Goal: Information Seeking & Learning: Learn about a topic

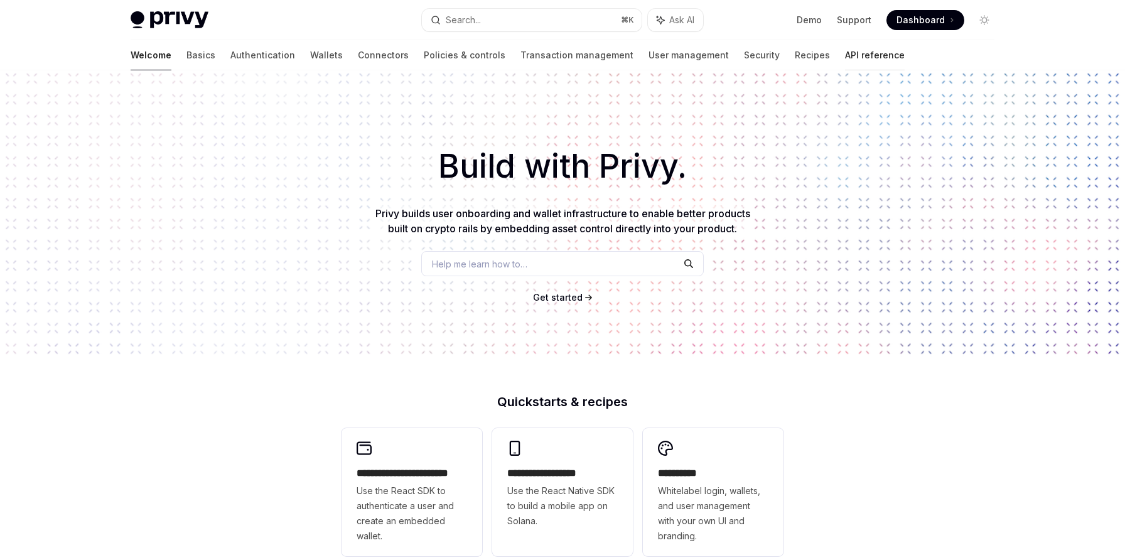
click at [845, 67] on link "API reference" at bounding box center [875, 55] width 60 height 30
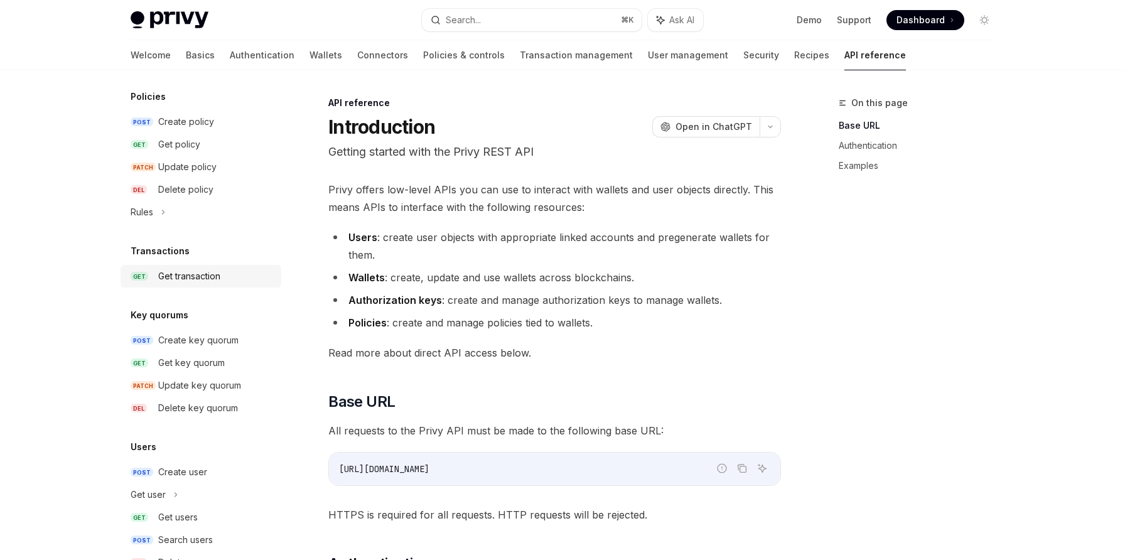
scroll to position [712, 0]
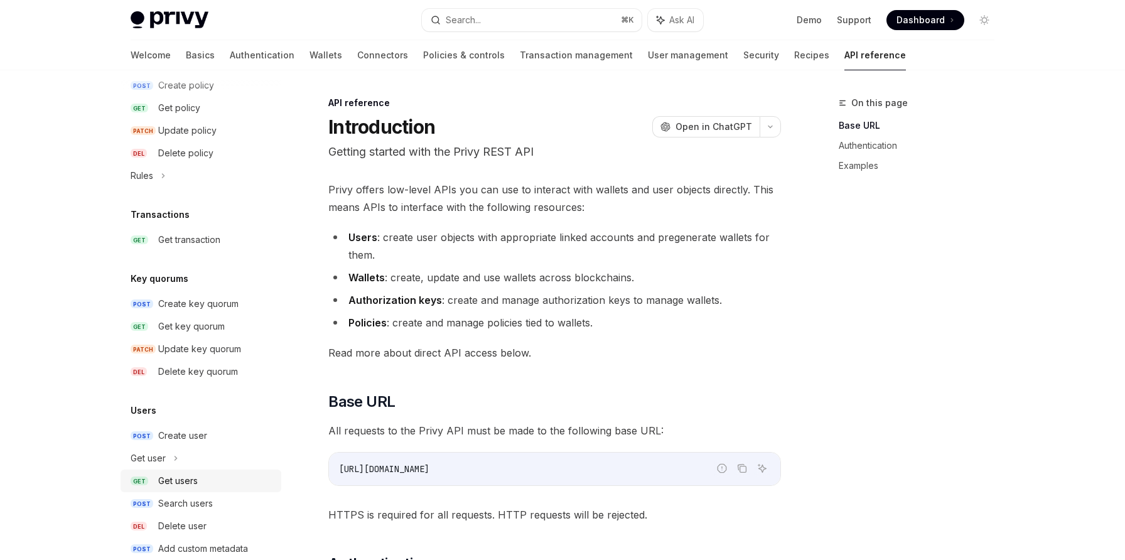
click at [196, 475] on div "Get users" at bounding box center [178, 480] width 40 height 15
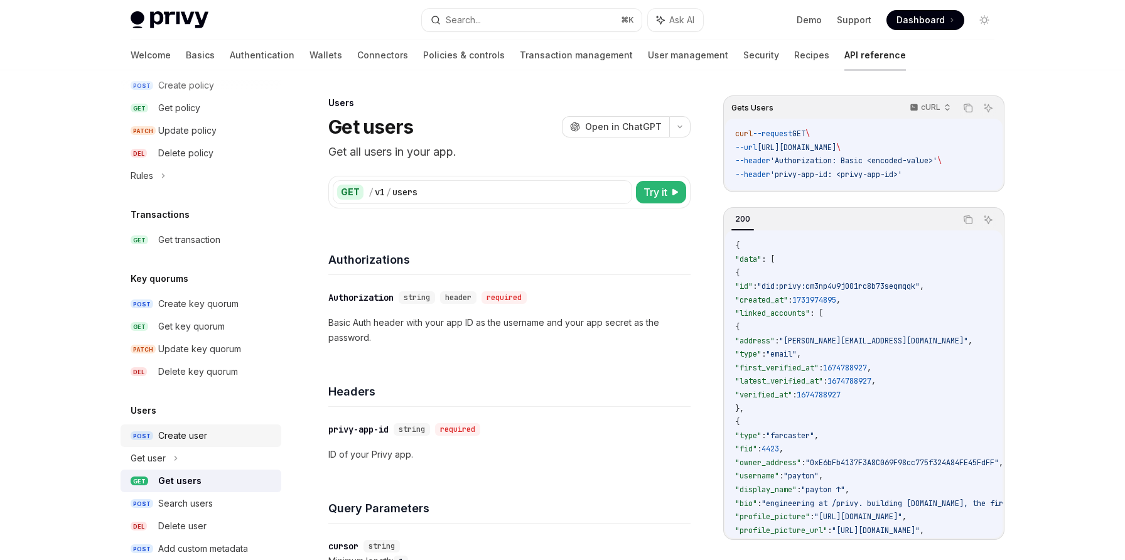
type textarea "*"
drag, startPoint x: 903, startPoint y: 147, endPoint x: 878, endPoint y: 148, distance: 25.1
click at [840, 148] on span "--url [URL][DOMAIN_NAME] \" at bounding box center [787, 147] width 105 height 10
copy span "users"
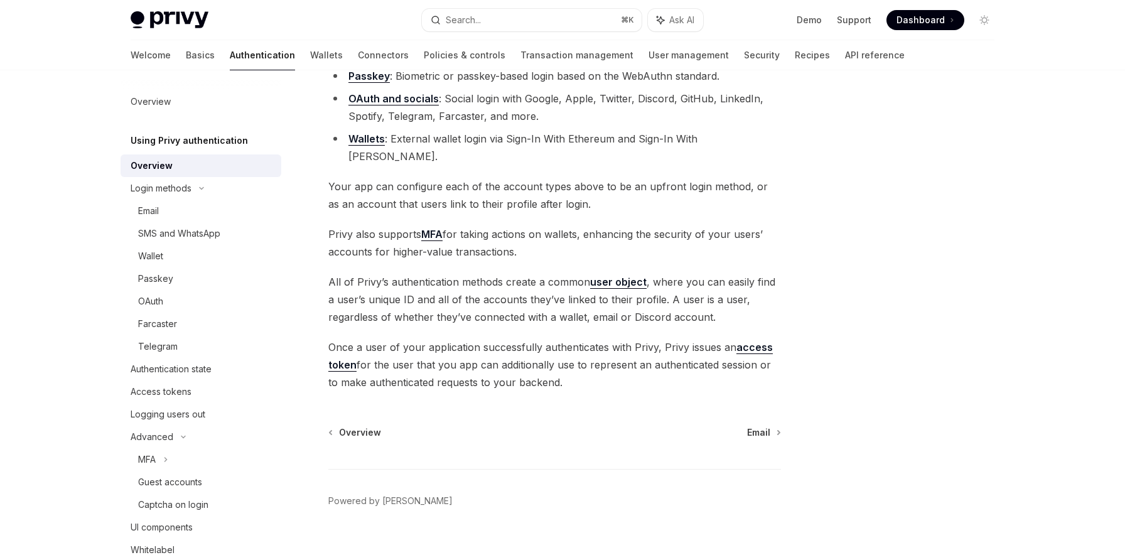
scroll to position [36, 0]
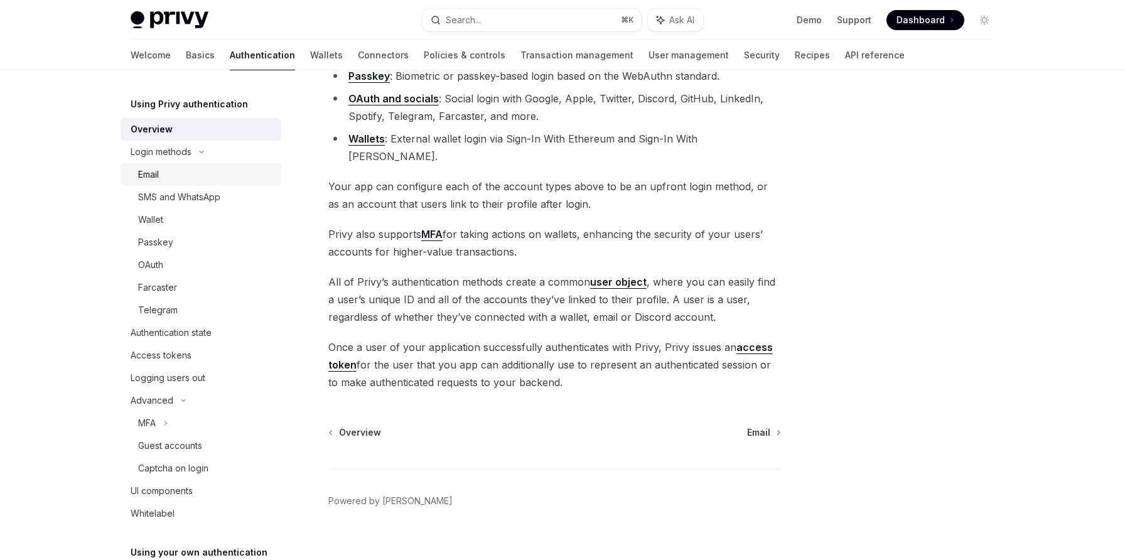
click at [159, 175] on div "Email" at bounding box center [148, 174] width 21 height 15
type textarea "*"
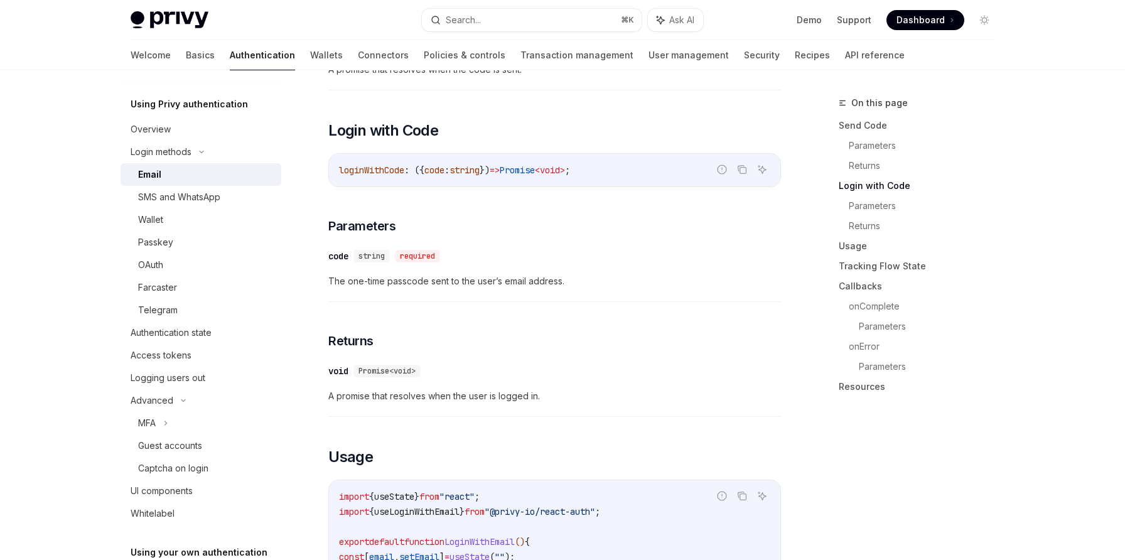
scroll to position [954, 0]
